Goal: Check status

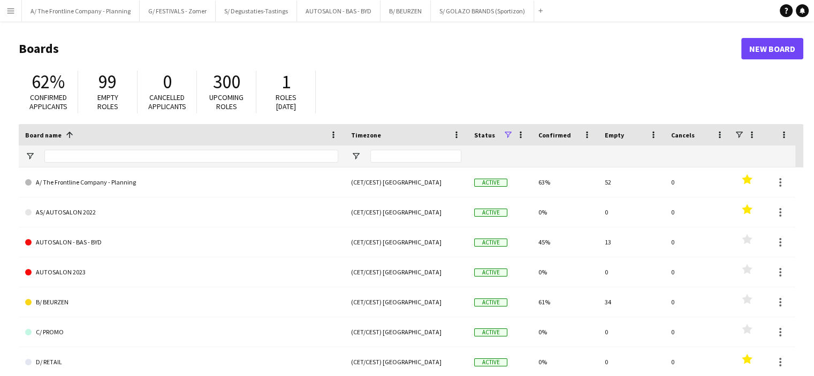
click at [6, 10] on button "Menu" at bounding box center [10, 10] width 21 height 21
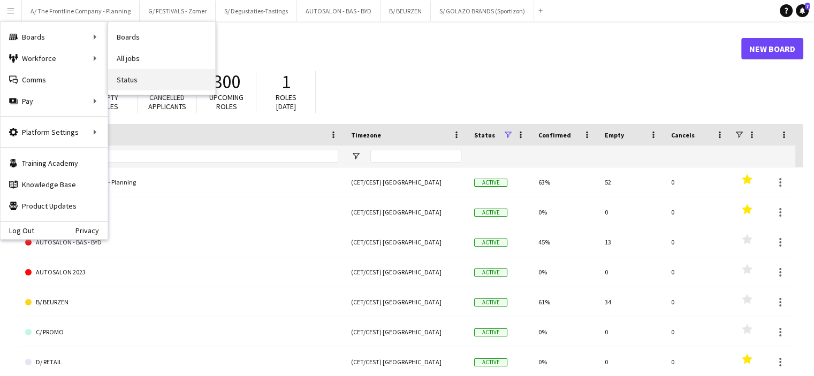
click at [129, 75] on link "Status" at bounding box center [161, 79] width 107 height 21
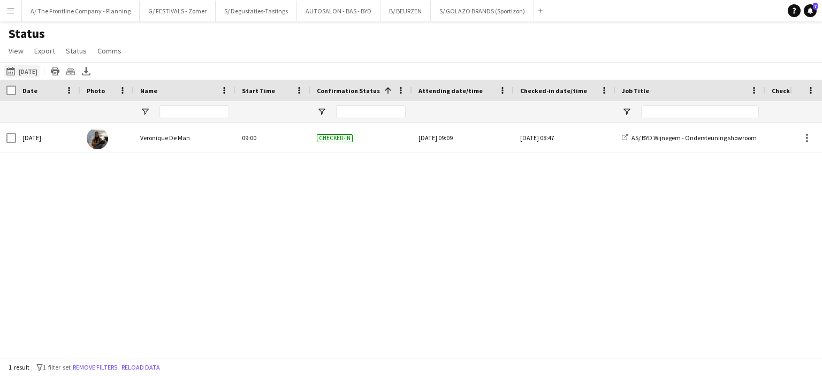
click at [23, 71] on button "[DATE] to [DATE] [DATE]" at bounding box center [21, 71] width 35 height 13
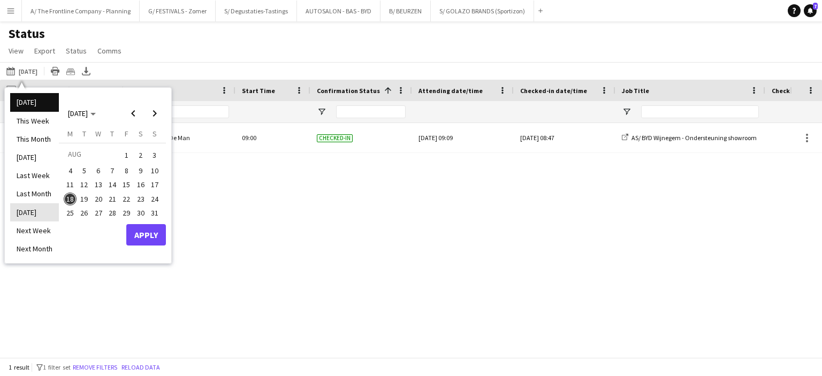
click at [34, 213] on li "[DATE]" at bounding box center [34, 212] width 49 height 18
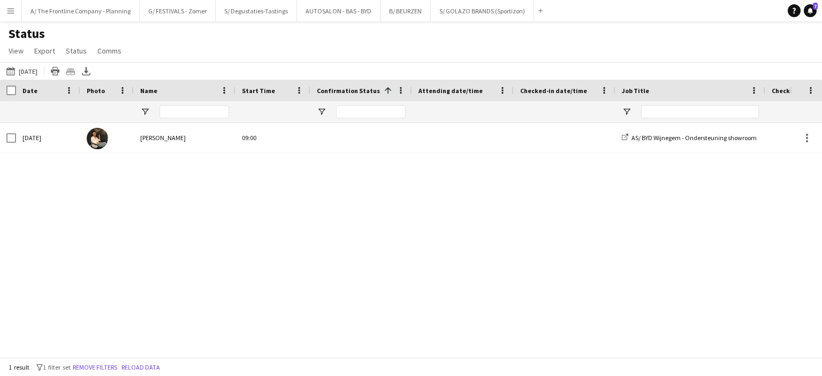
click at [6, 5] on button "Menu" at bounding box center [10, 10] width 21 height 21
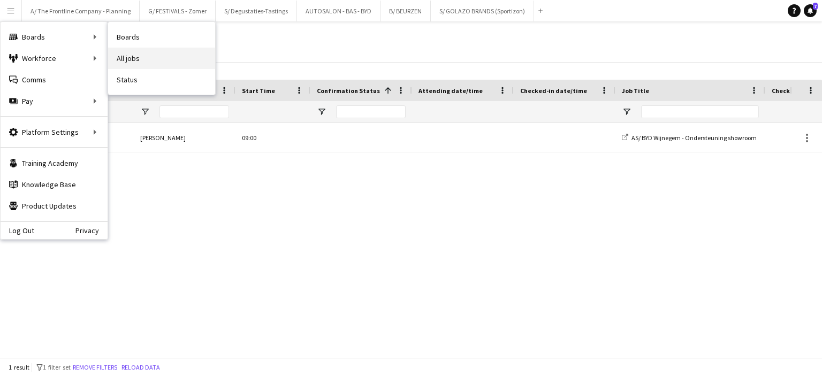
click at [132, 64] on link "All jobs" at bounding box center [161, 58] width 107 height 21
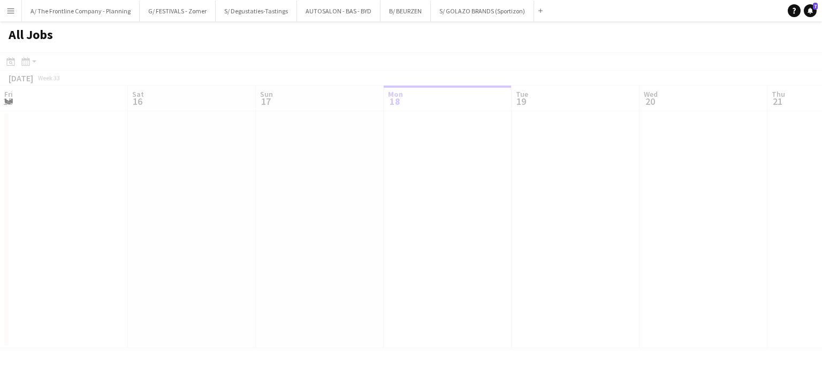
scroll to position [0, 256]
